Goal: Transaction & Acquisition: Purchase product/service

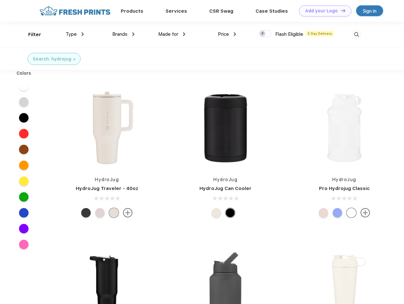
click at [322, 11] on link "Add your Logo Design Tool" at bounding box center [325, 10] width 52 height 11
click at [0, 0] on div "Design Tool" at bounding box center [0, 0] width 0 height 0
click at [340, 10] on link "Add your Logo Design Tool" at bounding box center [325, 10] width 52 height 11
click at [30, 35] on div "Filter" at bounding box center [34, 34] width 13 height 7
click at [75, 34] on span "Type" at bounding box center [71, 34] width 11 height 6
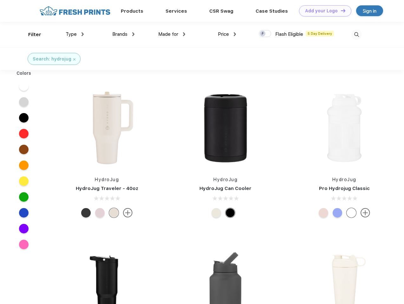
click at [123, 34] on span "Brands" at bounding box center [119, 34] width 15 height 6
click at [172, 34] on span "Made for" at bounding box center [168, 34] width 20 height 6
click at [227, 34] on span "Price" at bounding box center [223, 34] width 11 height 6
click at [265, 34] on div at bounding box center [264, 33] width 12 height 7
click at [263, 34] on input "checkbox" at bounding box center [260, 32] width 4 height 4
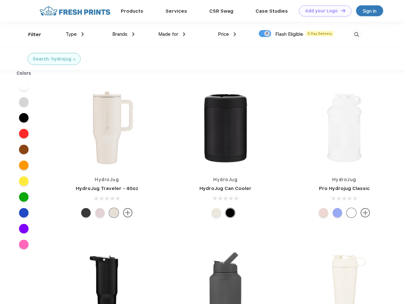
click at [356, 35] on img at bounding box center [356, 34] width 10 height 10
